Goal: Navigation & Orientation: Understand site structure

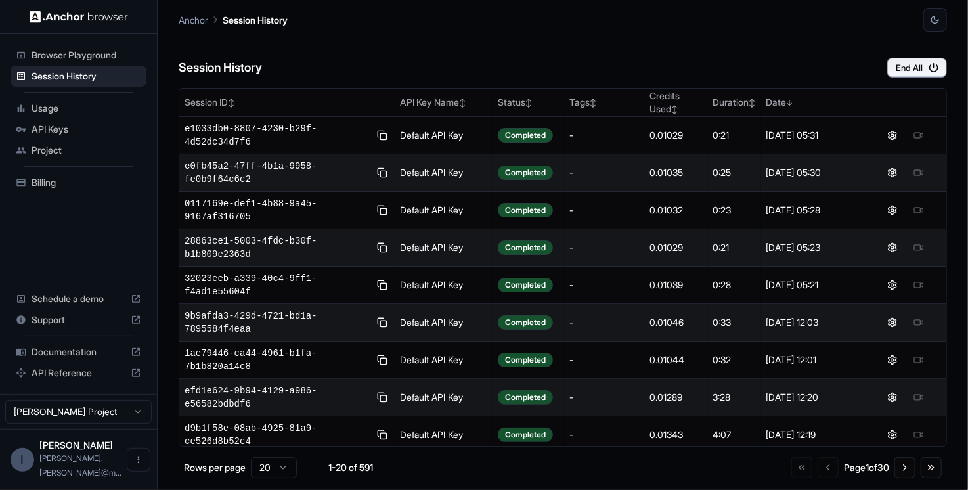
click at [64, 98] on div "Usage" at bounding box center [79, 108] width 136 height 21
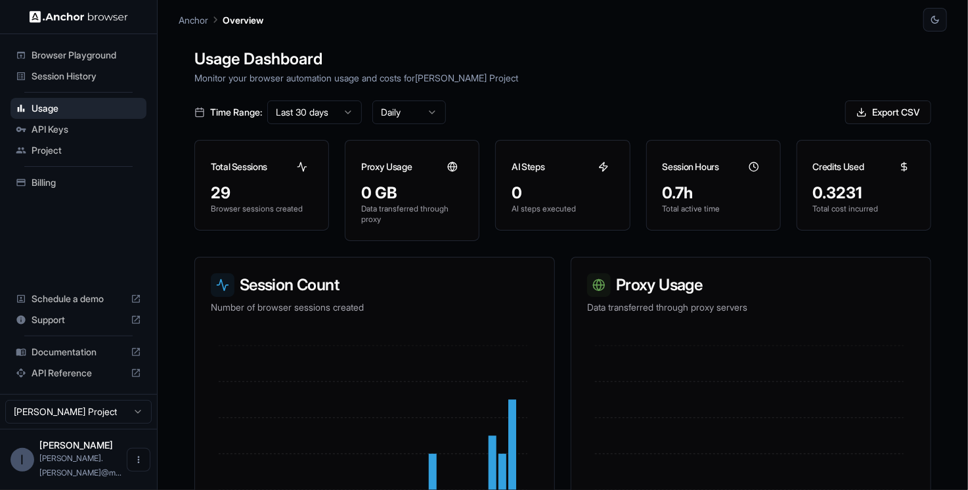
click at [54, 135] on div "API Keys" at bounding box center [79, 129] width 136 height 21
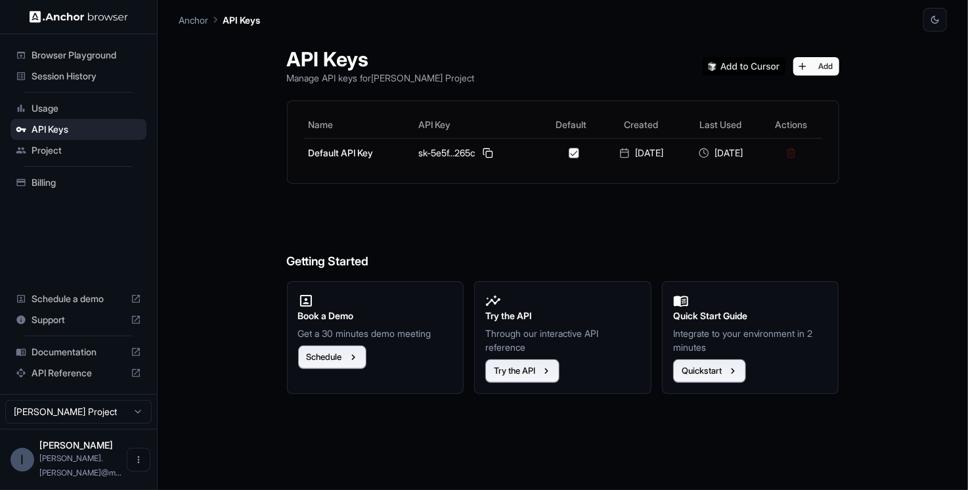
click at [51, 146] on span "Project" at bounding box center [87, 150] width 110 height 13
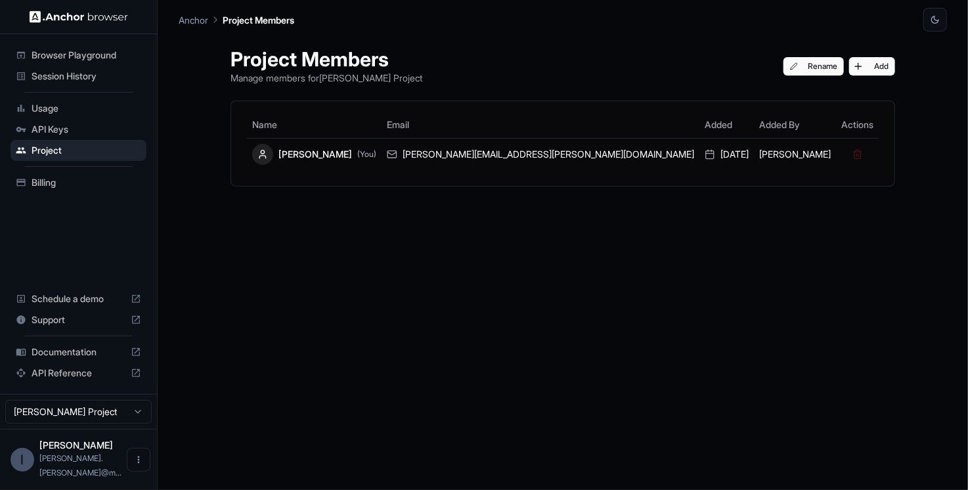
click at [38, 189] on div "Billing" at bounding box center [79, 182] width 136 height 21
